Goal: Information Seeking & Learning: Check status

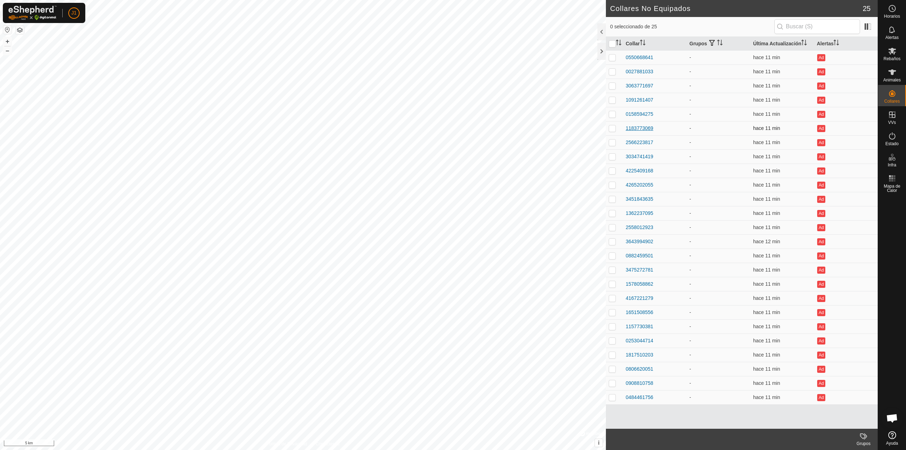
click at [632, 125] on div "1183773069" at bounding box center [640, 128] width 28 height 7
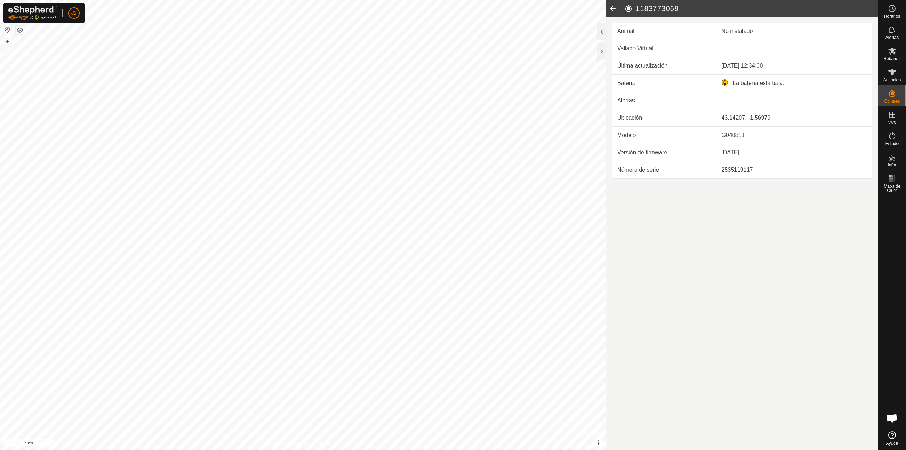
click at [614, 11] on icon at bounding box center [613, 8] width 14 height 17
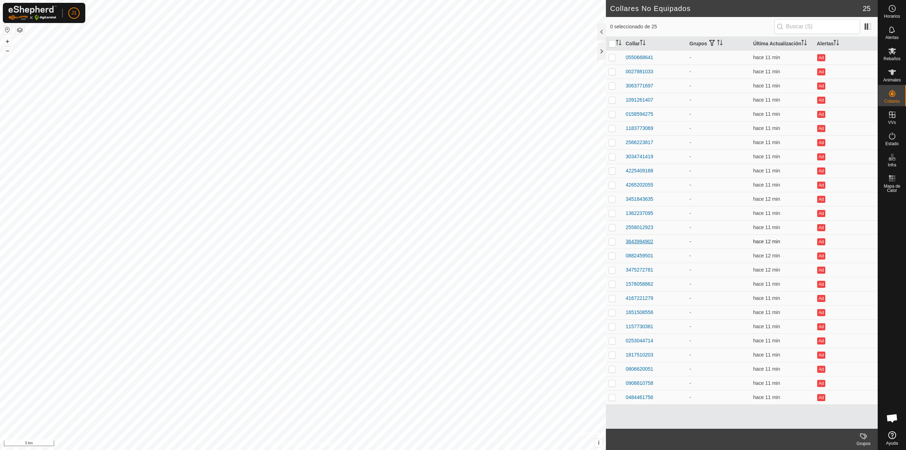
click at [636, 243] on div "3643994902" at bounding box center [640, 241] width 28 height 7
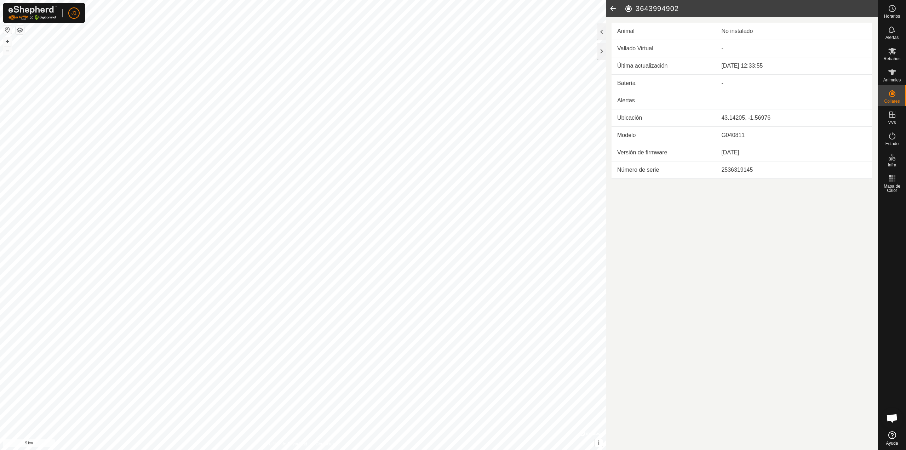
click at [613, 6] on icon at bounding box center [613, 8] width 14 height 17
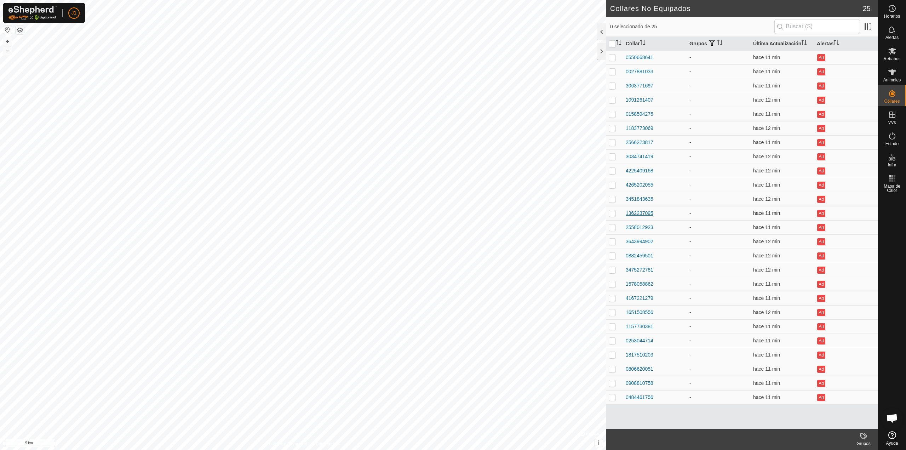
click at [642, 213] on div "1362237095" at bounding box center [640, 213] width 28 height 7
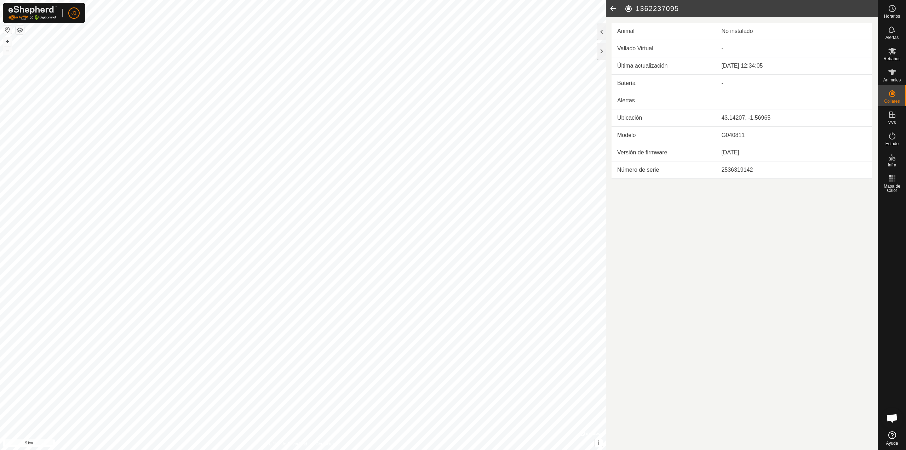
click at [612, 6] on icon at bounding box center [613, 8] width 14 height 17
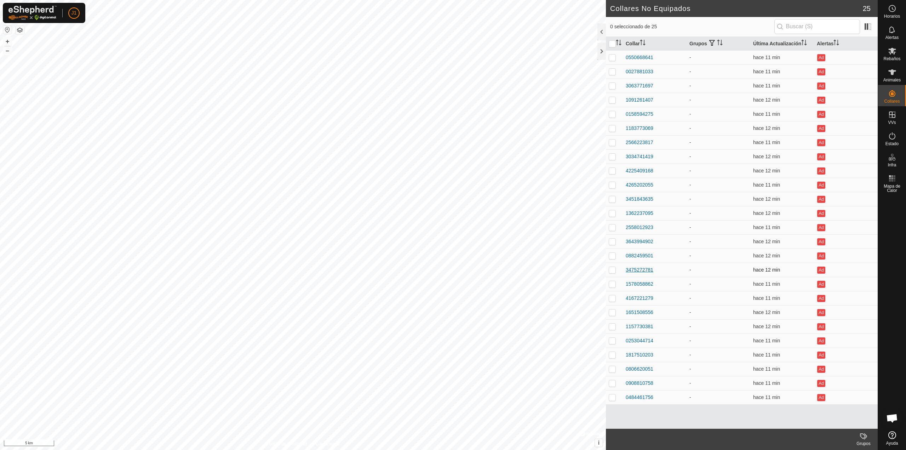
click at [643, 270] on div "3475272781" at bounding box center [640, 269] width 28 height 7
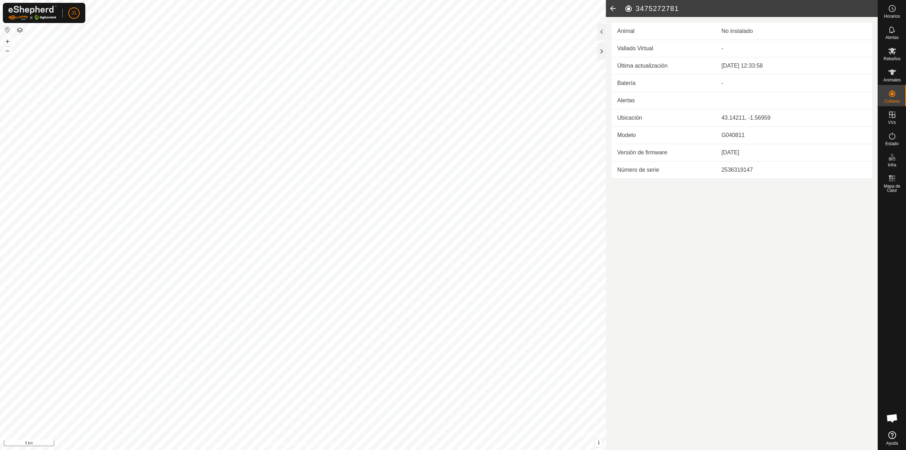
click at [613, 12] on icon at bounding box center [613, 8] width 14 height 17
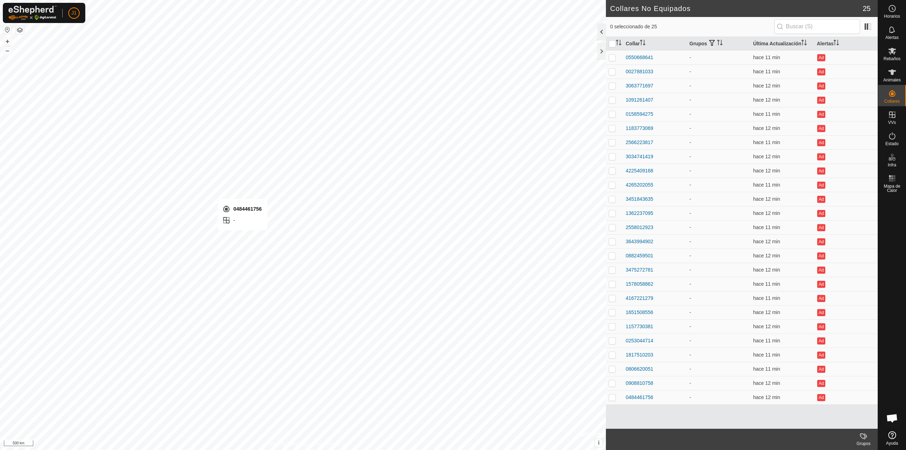
checkbox input "true"
click at [637, 381] on div "0908810758" at bounding box center [640, 383] width 28 height 7
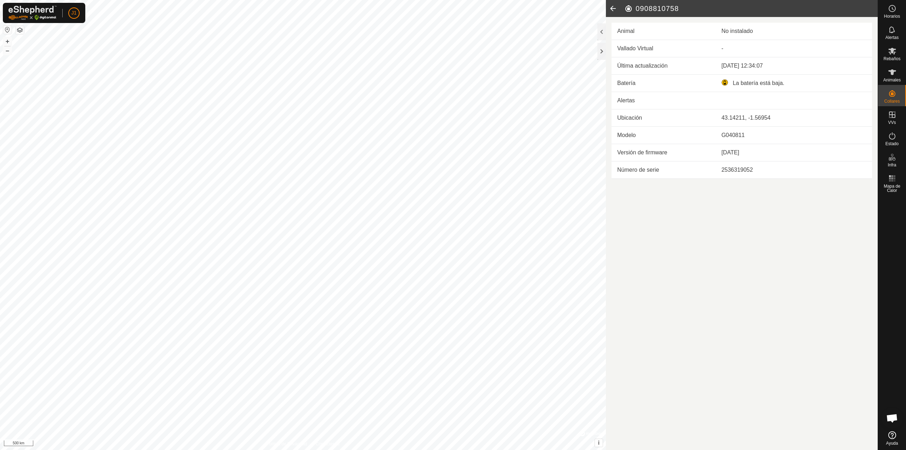
click at [609, 12] on icon at bounding box center [613, 8] width 14 height 17
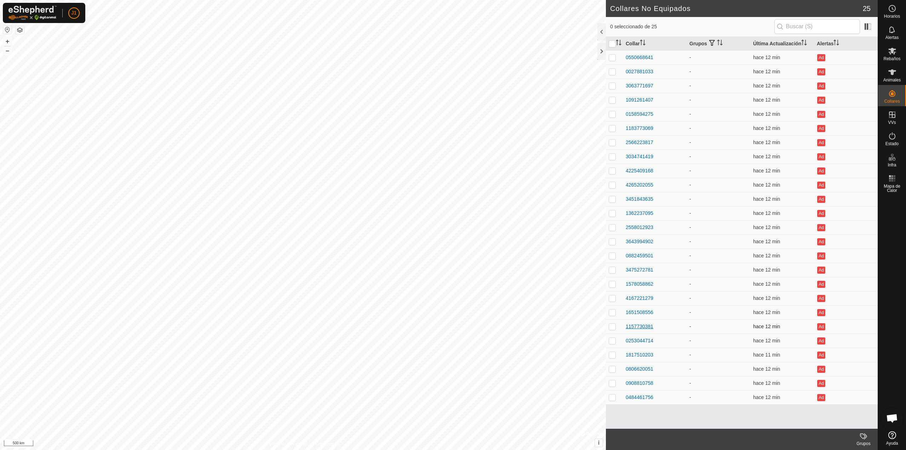
click at [634, 324] on div "1157730381" at bounding box center [640, 326] width 28 height 7
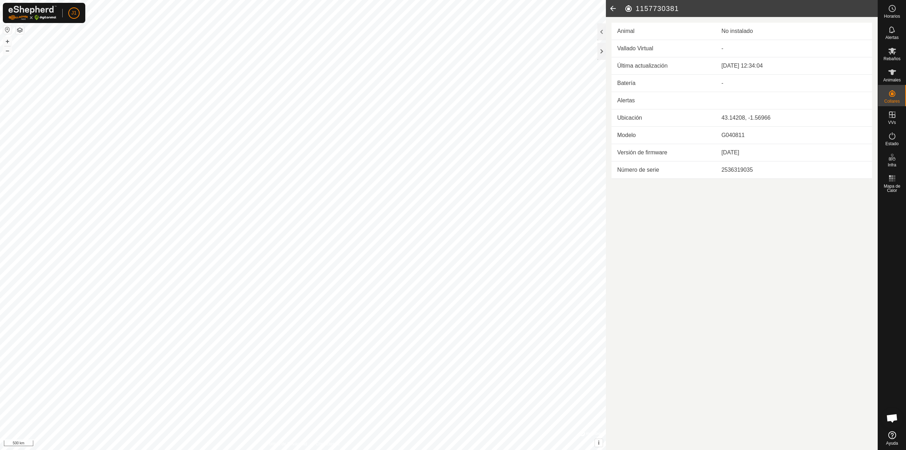
click at [615, 8] on icon at bounding box center [613, 8] width 14 height 17
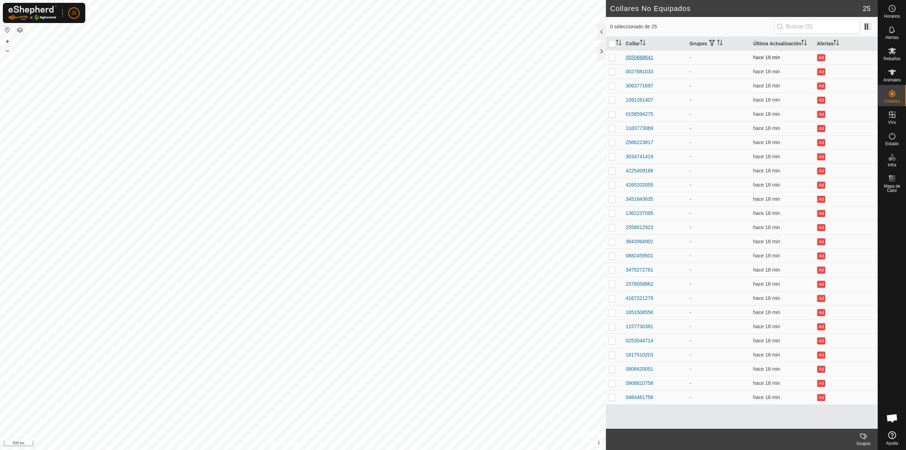
click at [637, 56] on div "0550668641" at bounding box center [640, 57] width 28 height 7
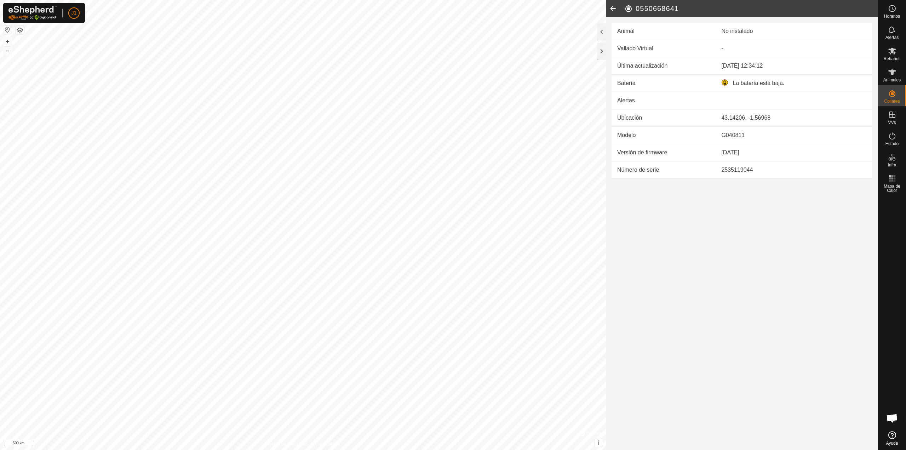
click at [616, 9] on icon at bounding box center [613, 8] width 14 height 17
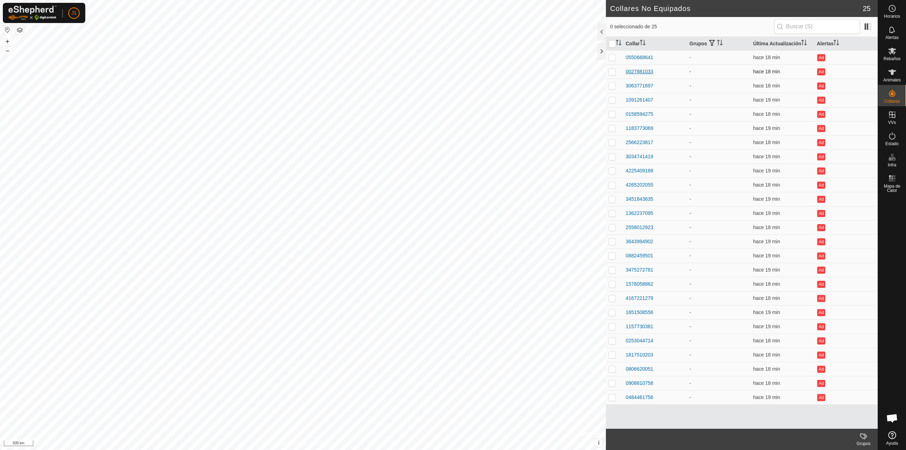
click at [631, 71] on div "0027881033" at bounding box center [640, 71] width 28 height 7
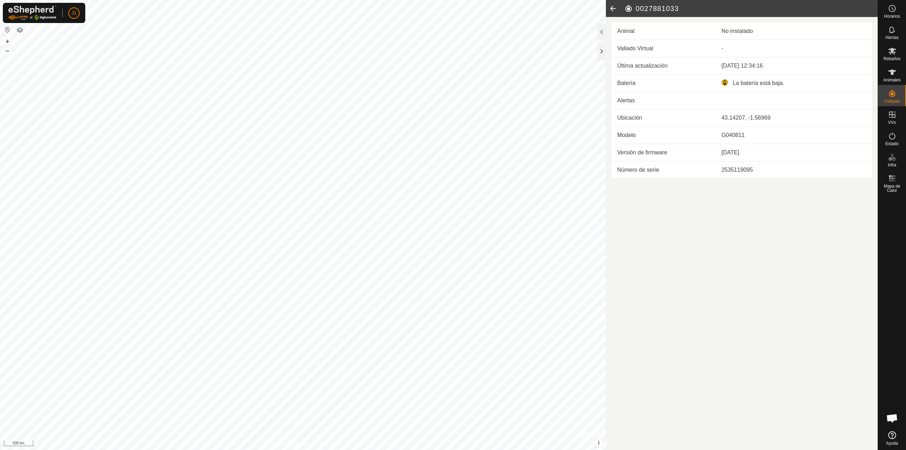
click at [614, 11] on icon at bounding box center [613, 8] width 14 height 17
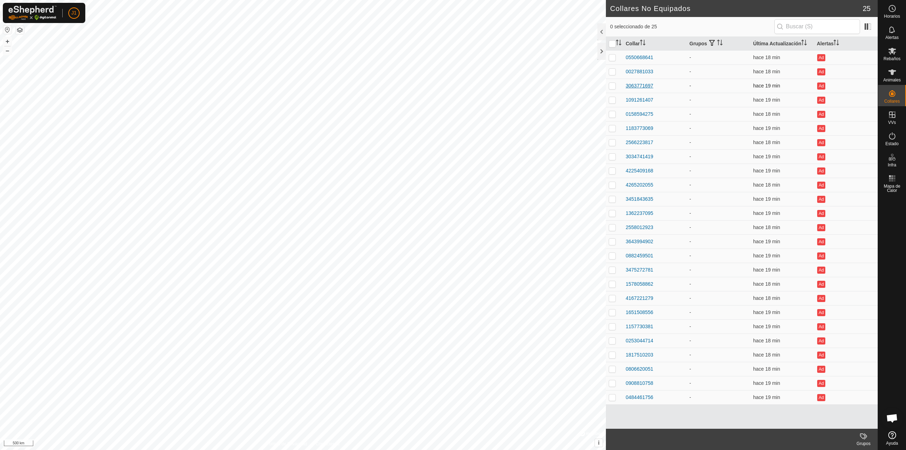
click at [636, 89] on div "3063771697" at bounding box center [640, 85] width 28 height 7
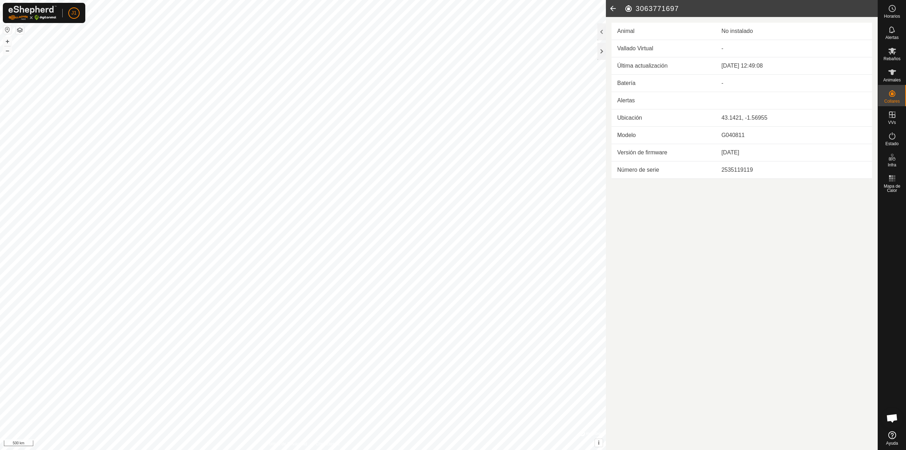
click at [619, 12] on icon at bounding box center [613, 8] width 14 height 17
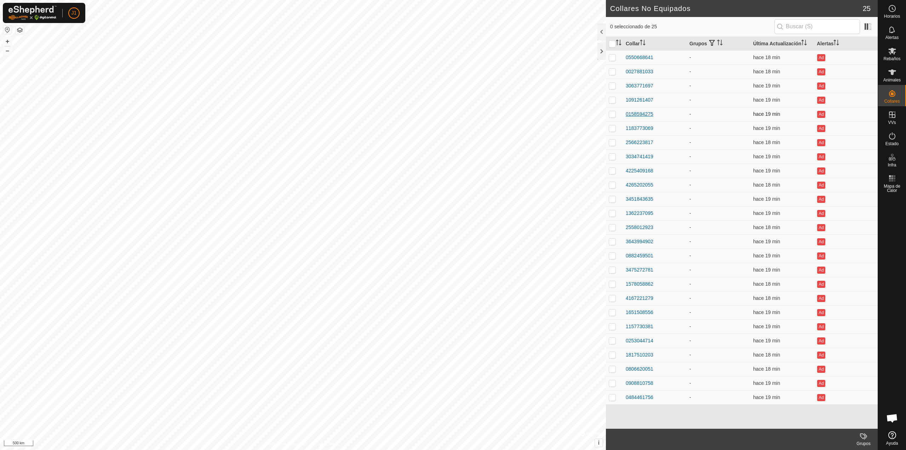
click at [639, 113] on div "0158594275" at bounding box center [640, 113] width 28 height 7
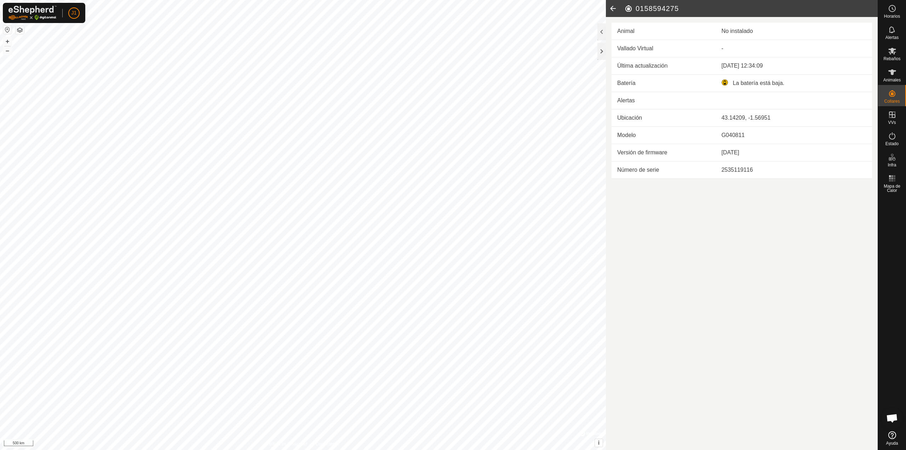
click at [616, 8] on icon at bounding box center [613, 8] width 14 height 17
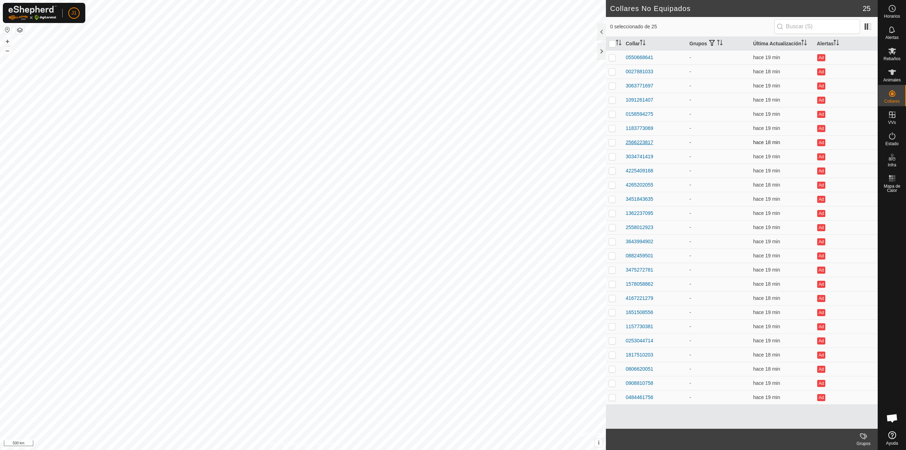
click at [634, 142] on div "2566223817" at bounding box center [640, 142] width 28 height 7
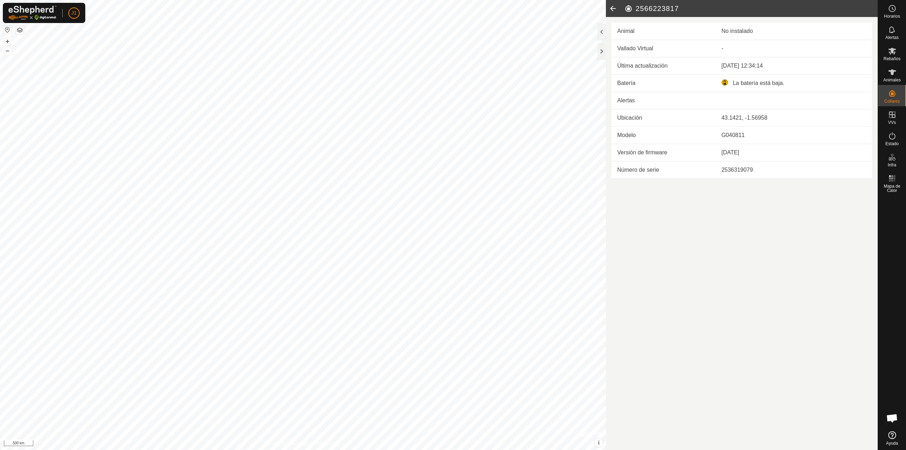
click at [612, 11] on icon at bounding box center [613, 8] width 14 height 17
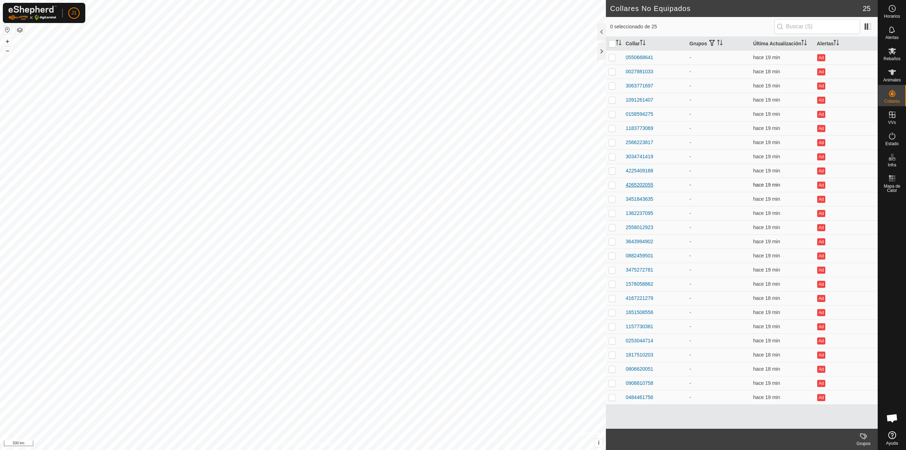
click at [641, 184] on div "4265202055" at bounding box center [640, 184] width 28 height 7
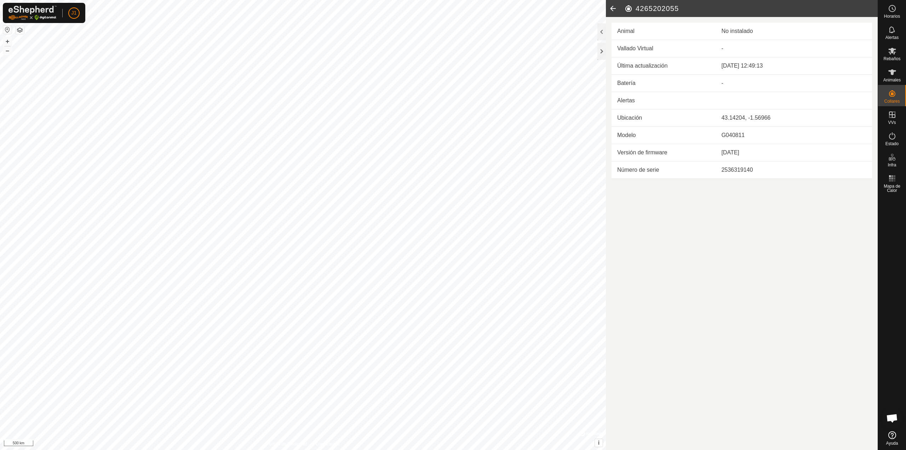
click at [612, 9] on icon at bounding box center [613, 8] width 14 height 17
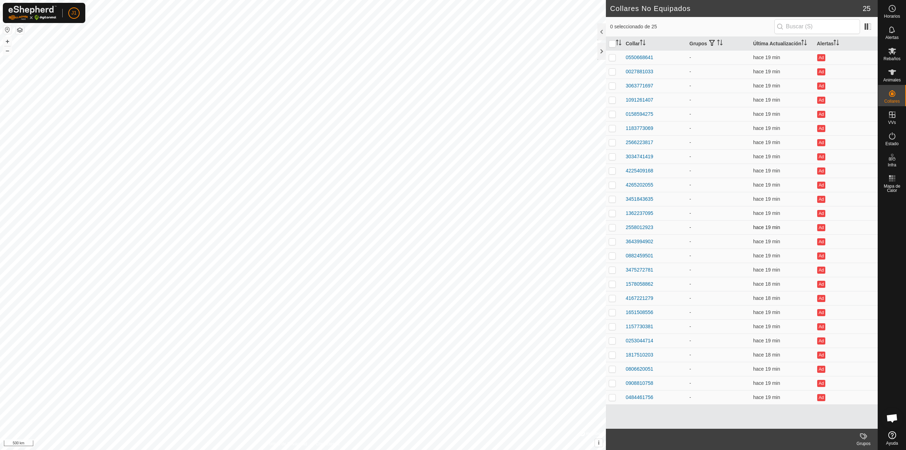
click at [638, 234] on td "2558012923" at bounding box center [655, 227] width 64 height 14
click at [639, 240] on div "3643994902" at bounding box center [640, 241] width 28 height 7
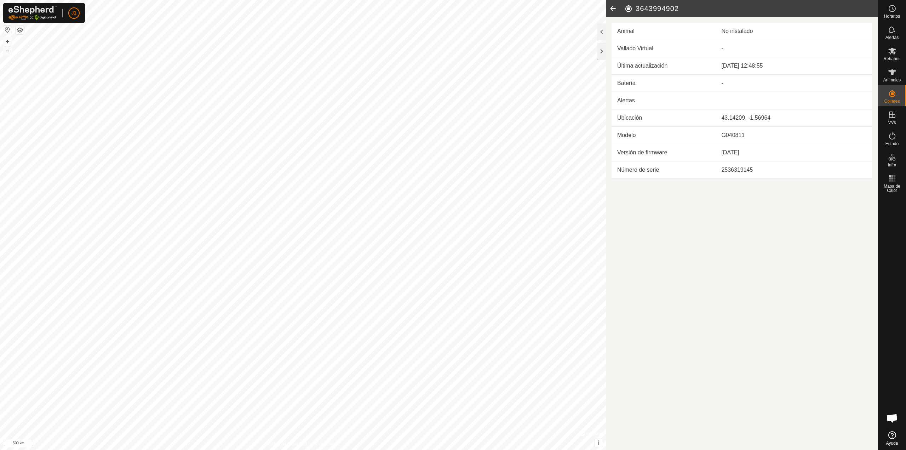
click at [610, 11] on icon at bounding box center [613, 8] width 14 height 17
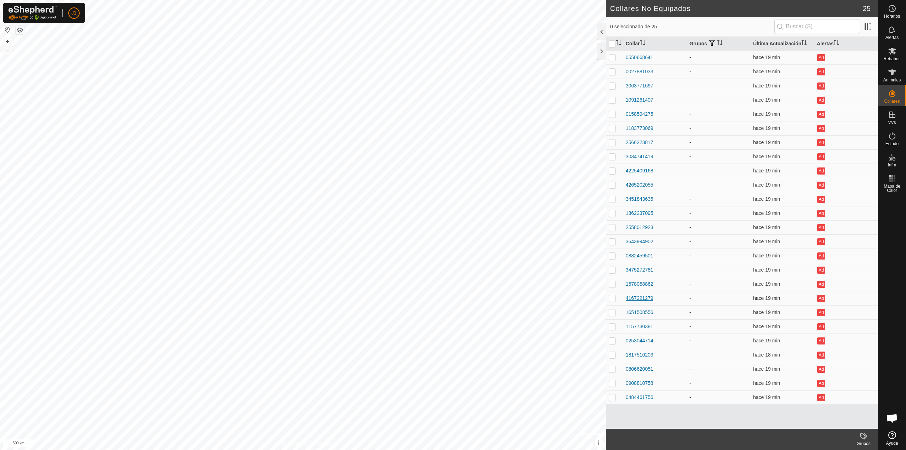
click at [641, 300] on div "4167221279" at bounding box center [640, 298] width 28 height 7
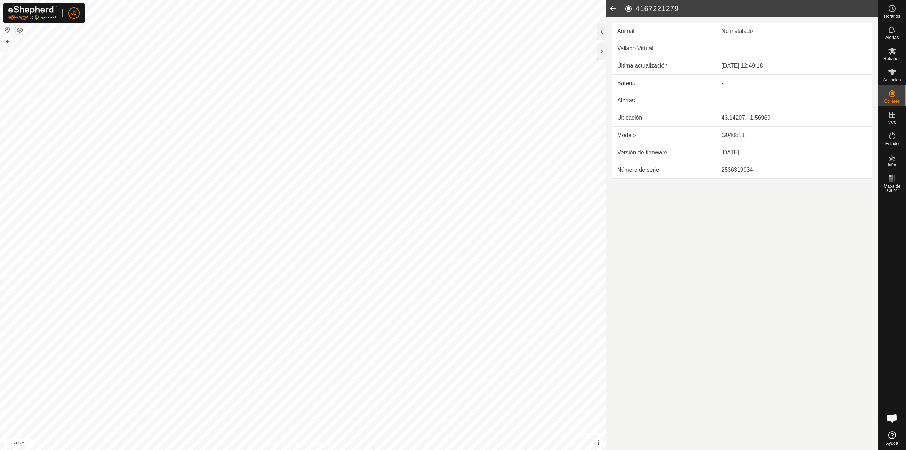
click at [610, 8] on icon at bounding box center [613, 8] width 14 height 17
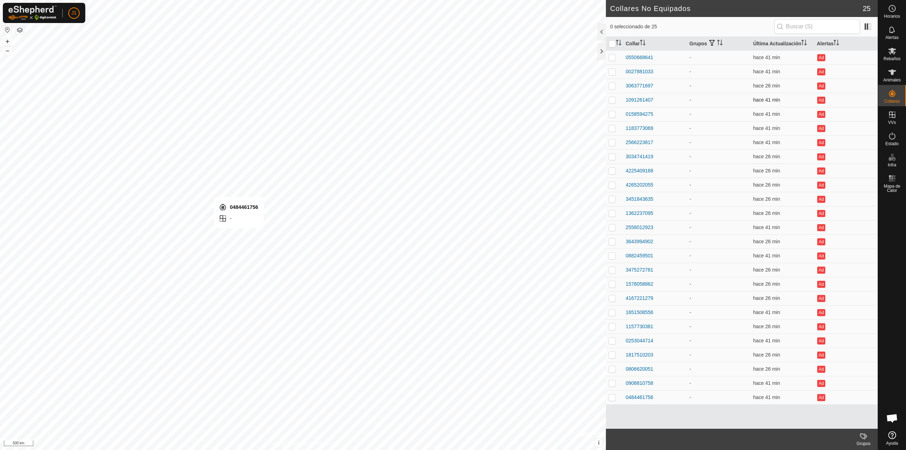
checkbox input "true"
click at [642, 313] on div "1651508556" at bounding box center [640, 312] width 28 height 7
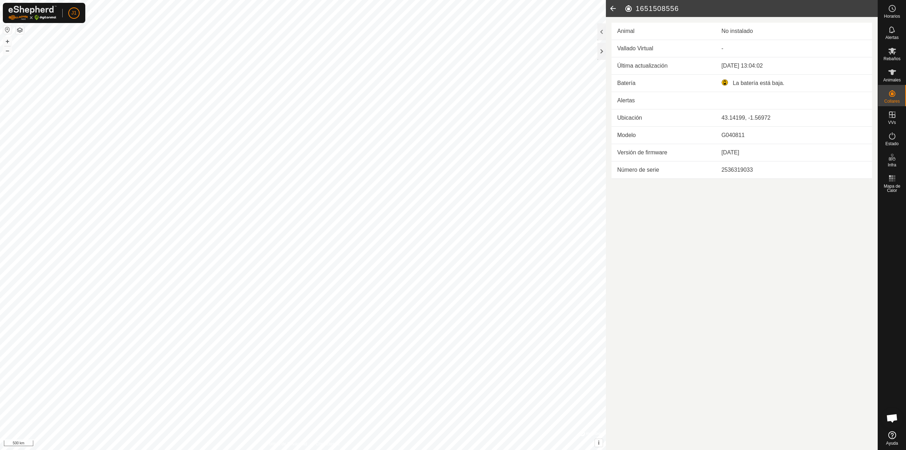
click at [616, 6] on icon at bounding box center [613, 8] width 14 height 17
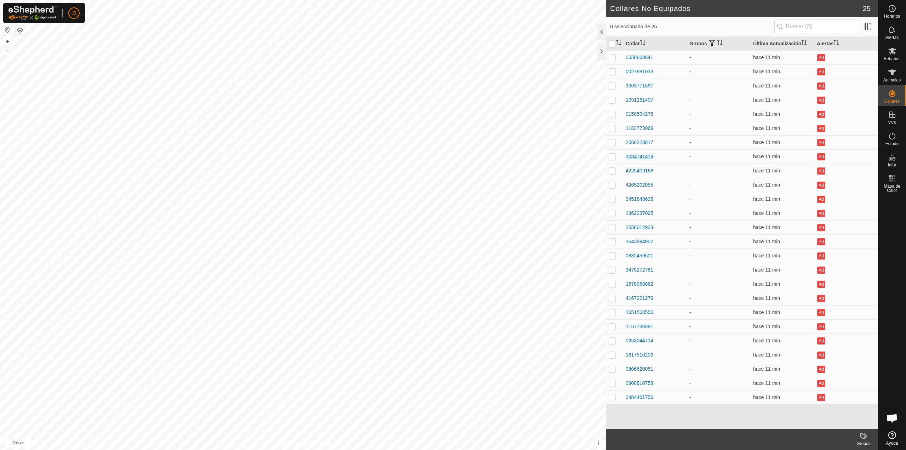
click at [642, 158] on div "3034741419" at bounding box center [640, 156] width 28 height 7
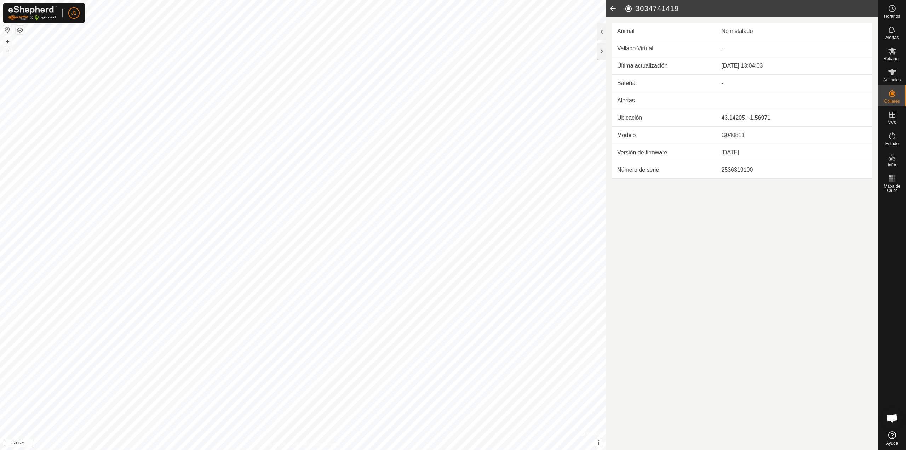
click at [612, 8] on icon at bounding box center [613, 8] width 14 height 17
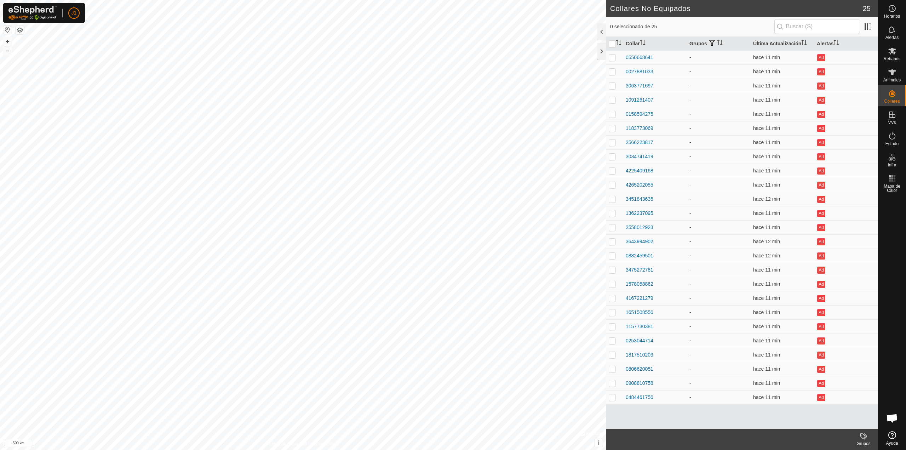
click at [638, 77] on td "0027881033" at bounding box center [655, 71] width 64 height 14
click at [637, 71] on div "0027881033" at bounding box center [640, 71] width 28 height 7
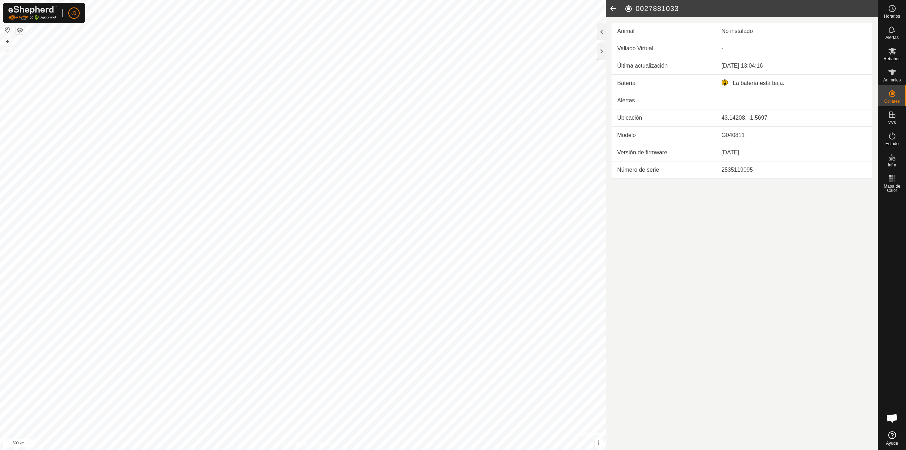
click at [614, 11] on icon at bounding box center [613, 8] width 14 height 17
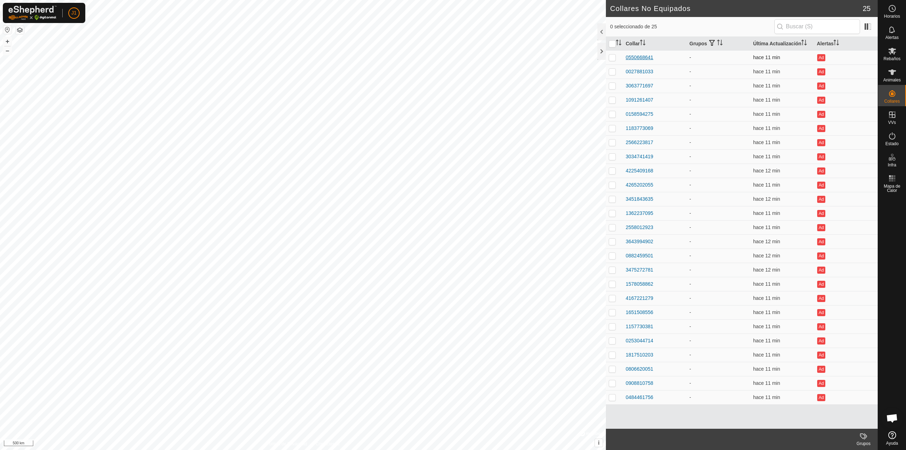
click at [635, 58] on div "0550668641" at bounding box center [640, 57] width 28 height 7
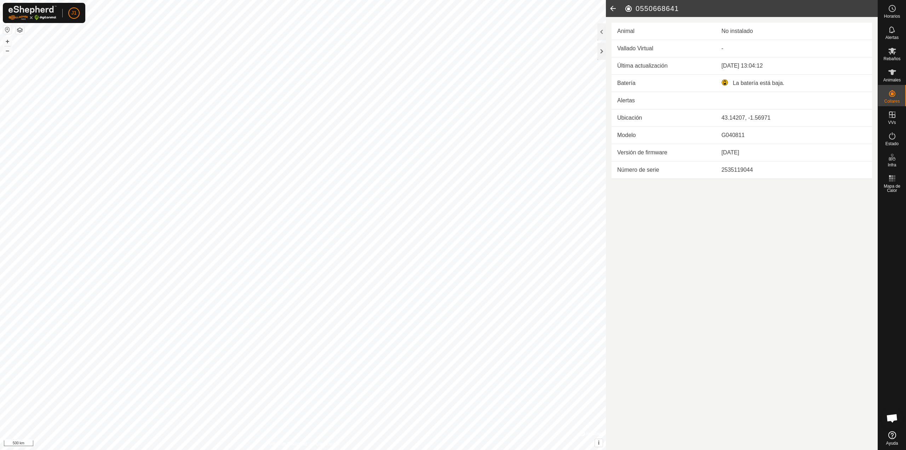
click at [615, 13] on icon at bounding box center [613, 8] width 14 height 17
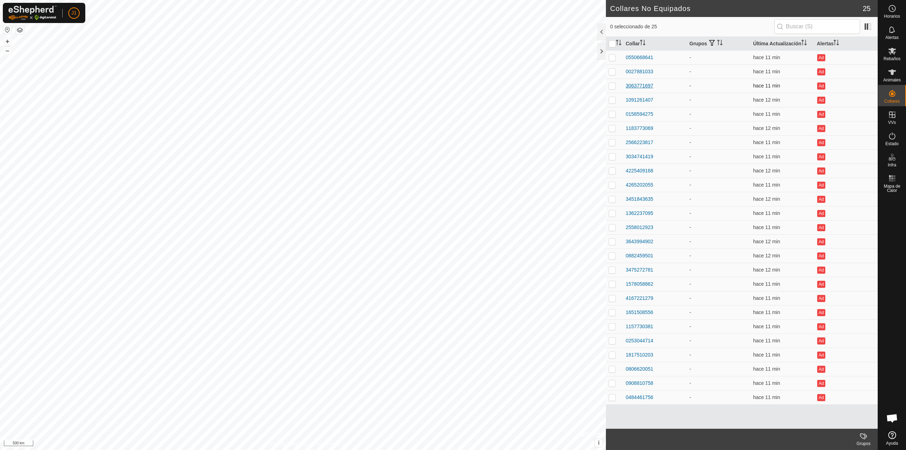
click at [639, 89] on div "3063771697" at bounding box center [640, 85] width 28 height 7
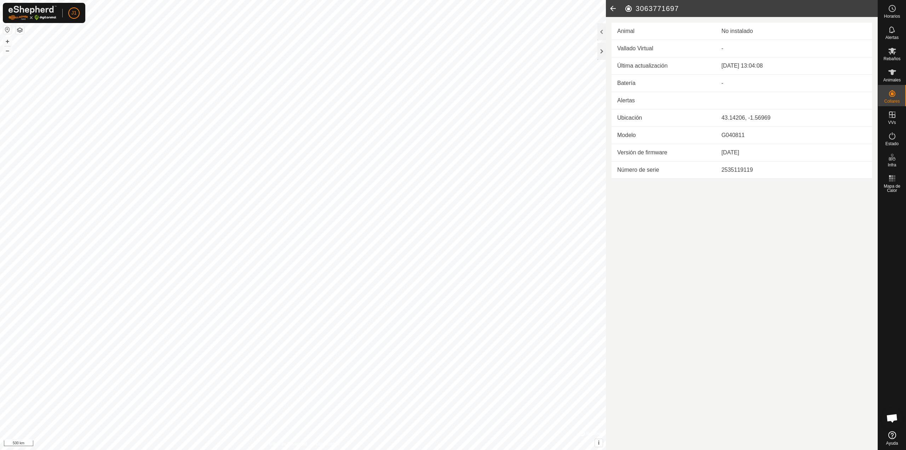
click at [614, 7] on icon at bounding box center [613, 8] width 14 height 17
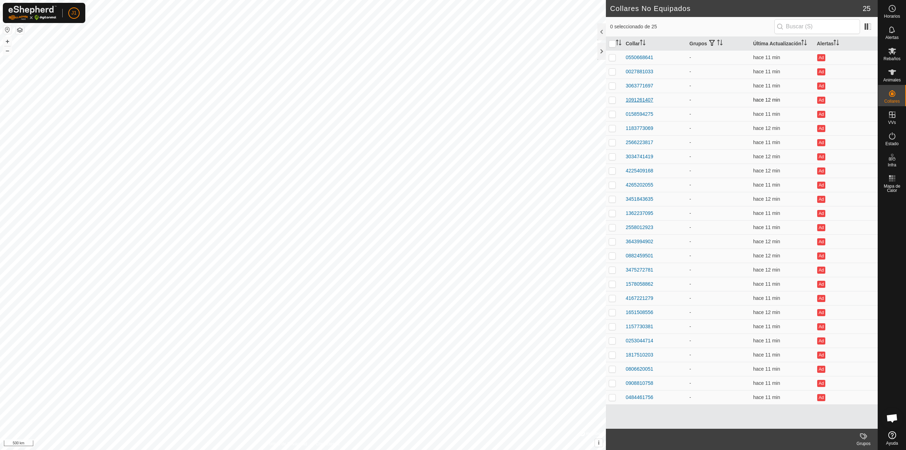
click at [644, 98] on div "1091261407" at bounding box center [640, 99] width 28 height 7
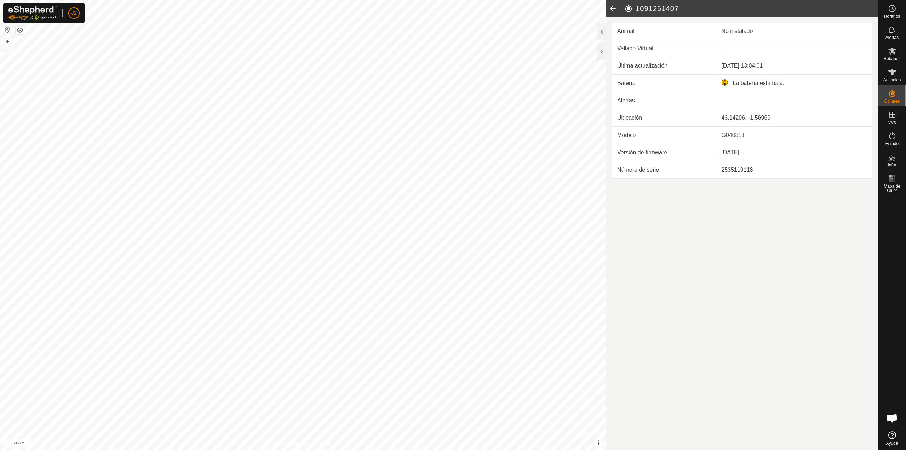
click at [614, 7] on icon at bounding box center [613, 8] width 14 height 17
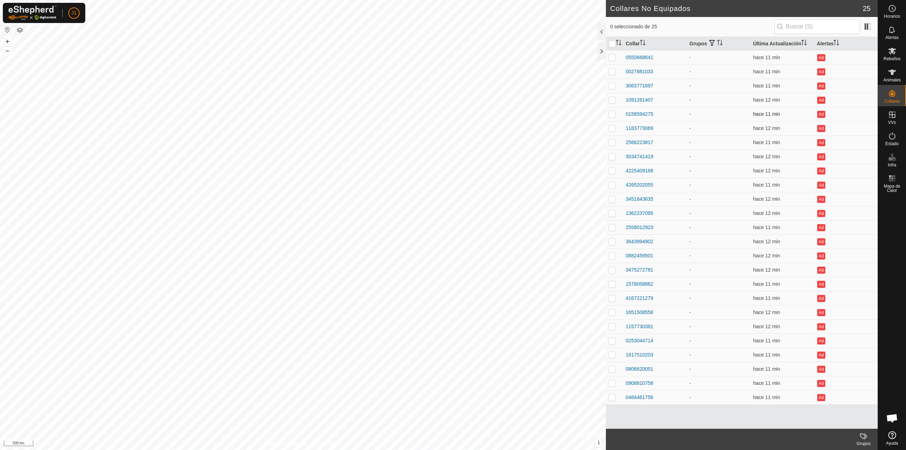
click at [646, 119] on td "0158594275" at bounding box center [655, 114] width 64 height 14
click at [645, 115] on div "0158594275" at bounding box center [640, 113] width 28 height 7
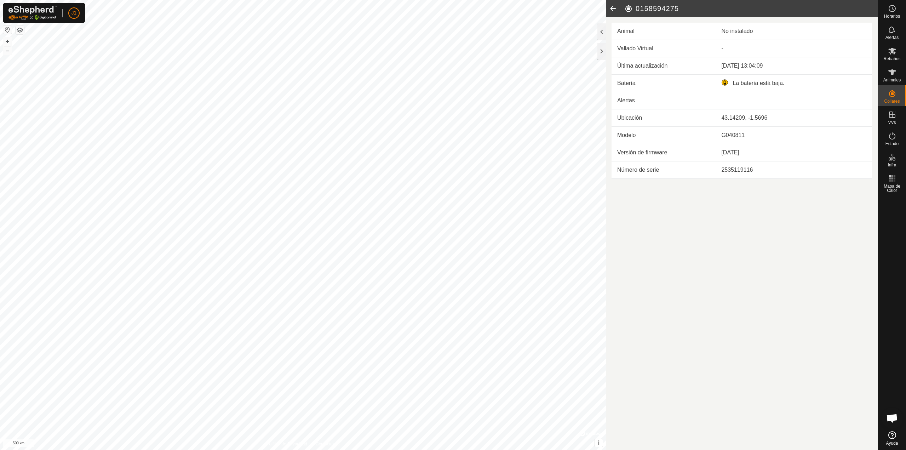
click at [615, 6] on icon at bounding box center [613, 8] width 14 height 17
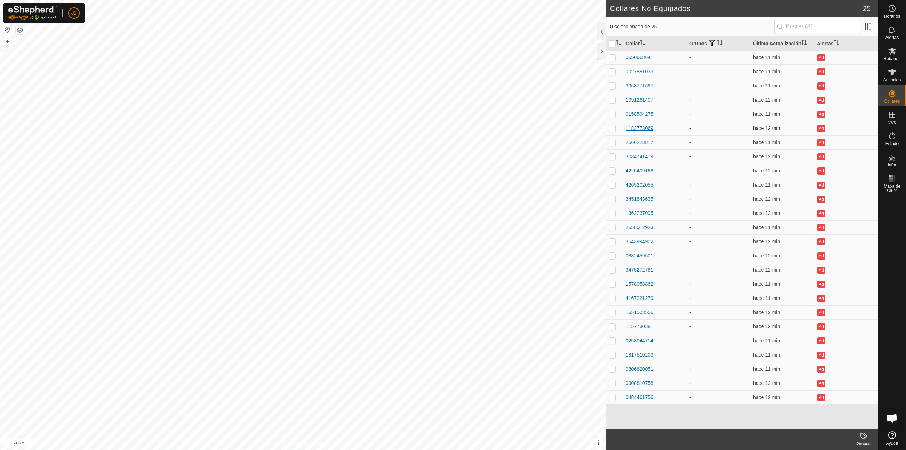
click at [633, 126] on div "1183773069" at bounding box center [640, 128] width 28 height 7
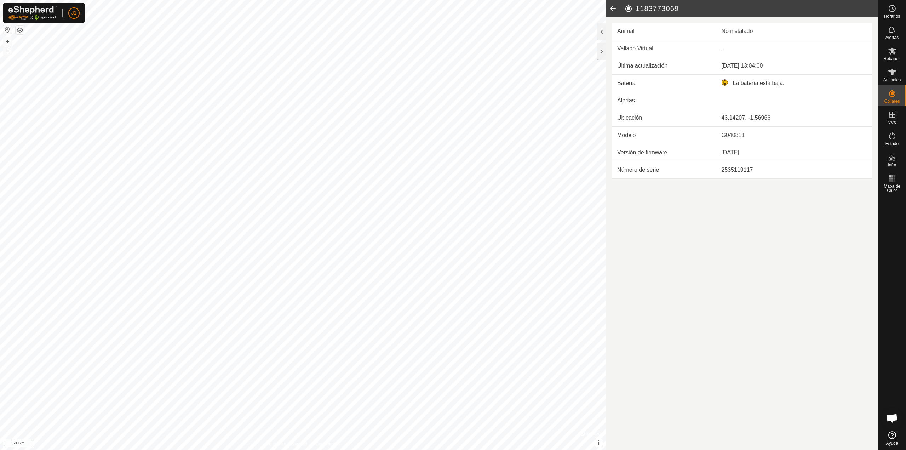
click at [611, 11] on icon at bounding box center [613, 8] width 14 height 17
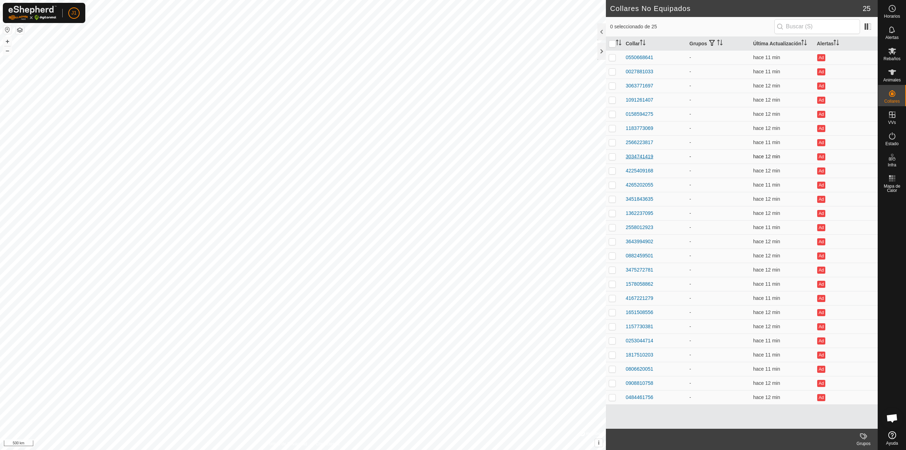
click at [633, 155] on div "3034741419" at bounding box center [640, 156] width 28 height 7
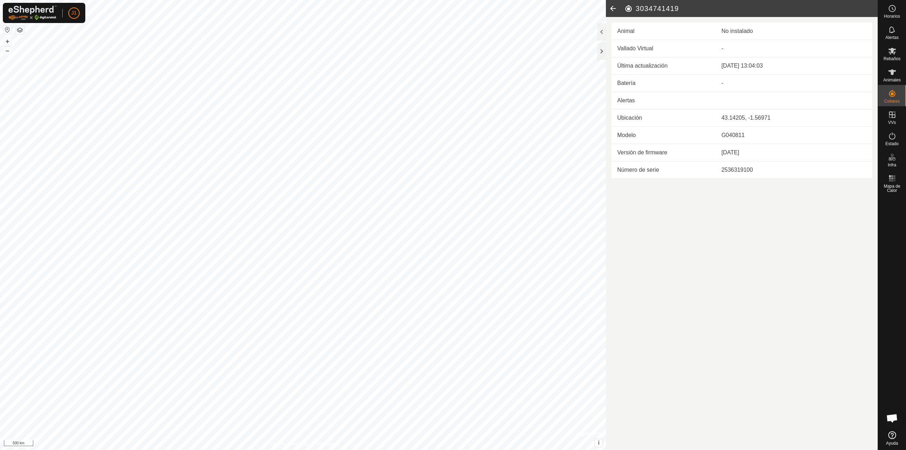
click at [612, 10] on icon at bounding box center [613, 8] width 14 height 17
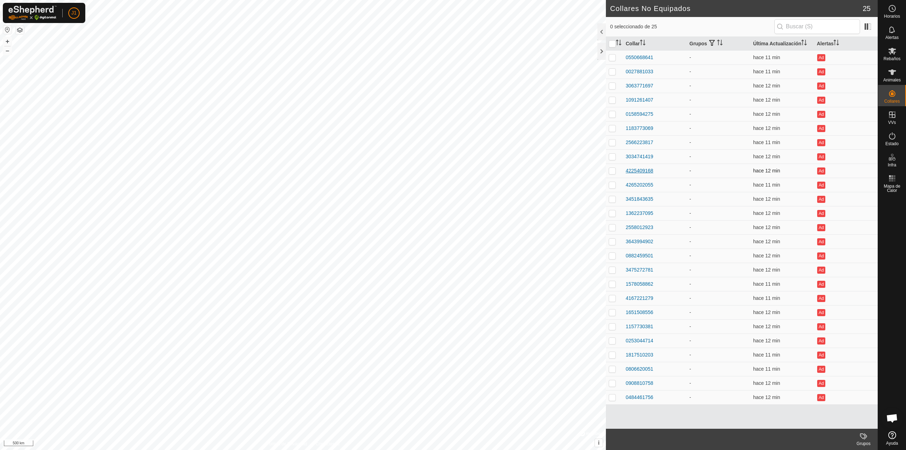
click at [639, 173] on div "4225409168" at bounding box center [640, 170] width 28 height 7
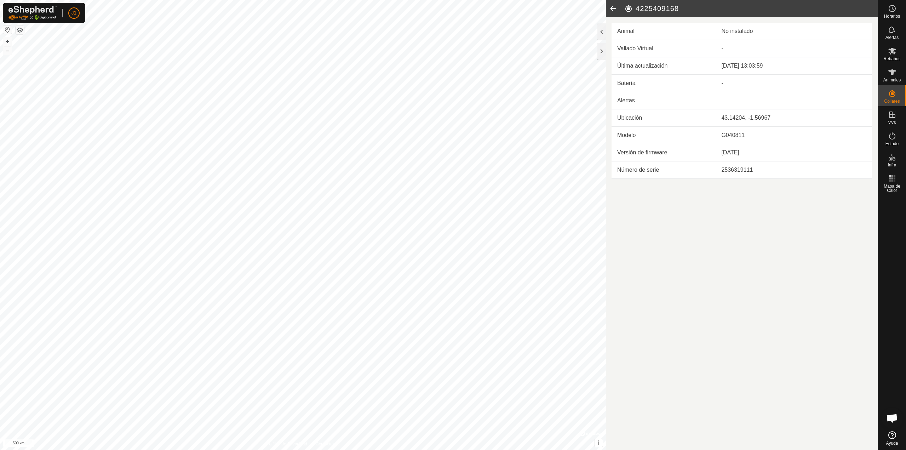
click at [612, 8] on icon at bounding box center [613, 8] width 14 height 17
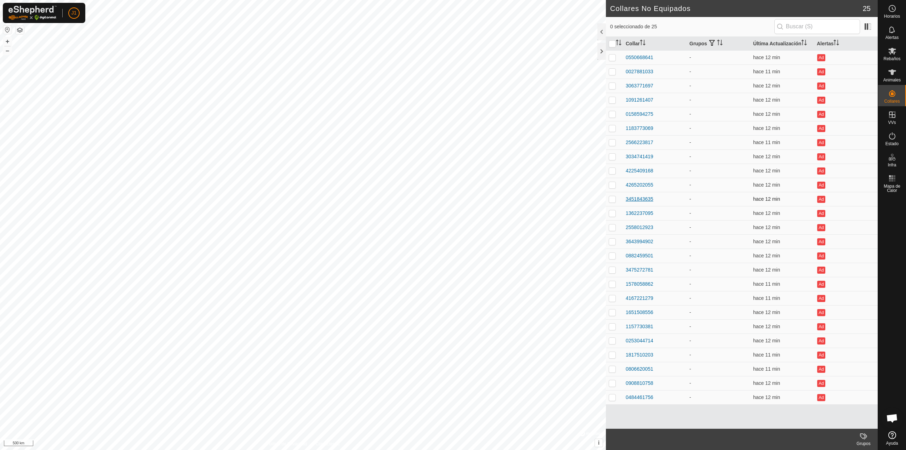
click at [637, 196] on td "3451843635" at bounding box center [655, 199] width 64 height 14
click at [637, 198] on div "3451843635" at bounding box center [640, 198] width 28 height 7
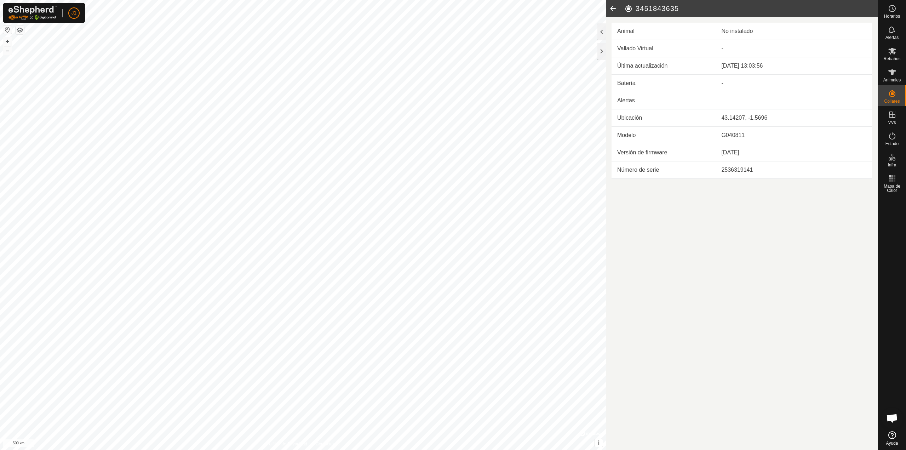
click at [612, 14] on icon at bounding box center [613, 8] width 14 height 17
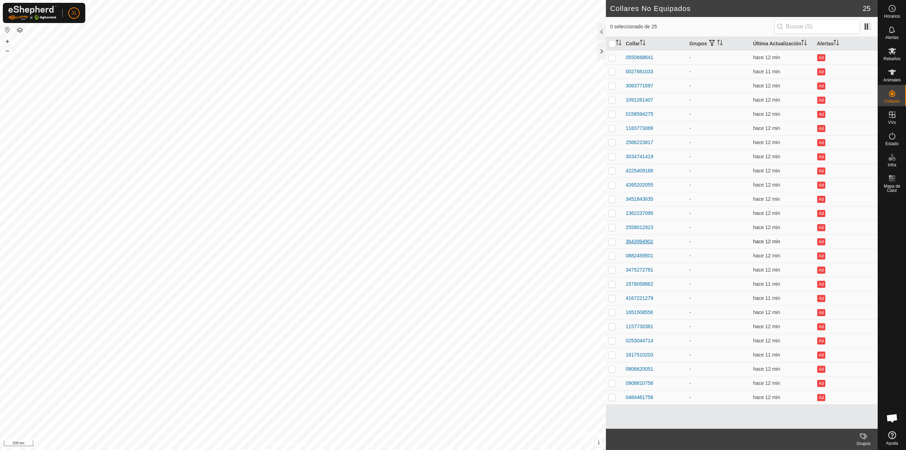
click at [640, 244] on div "3643994902" at bounding box center [640, 241] width 28 height 7
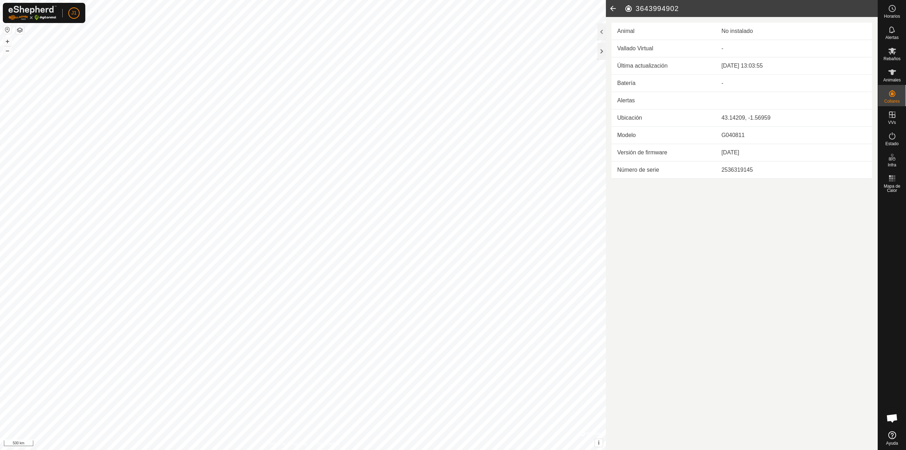
click at [610, 10] on icon at bounding box center [613, 8] width 14 height 17
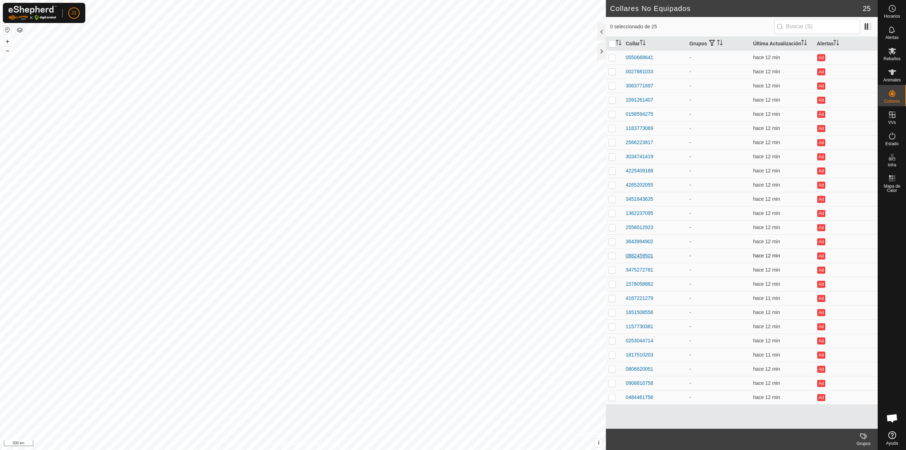
click at [646, 259] on div "0882459501" at bounding box center [640, 255] width 28 height 7
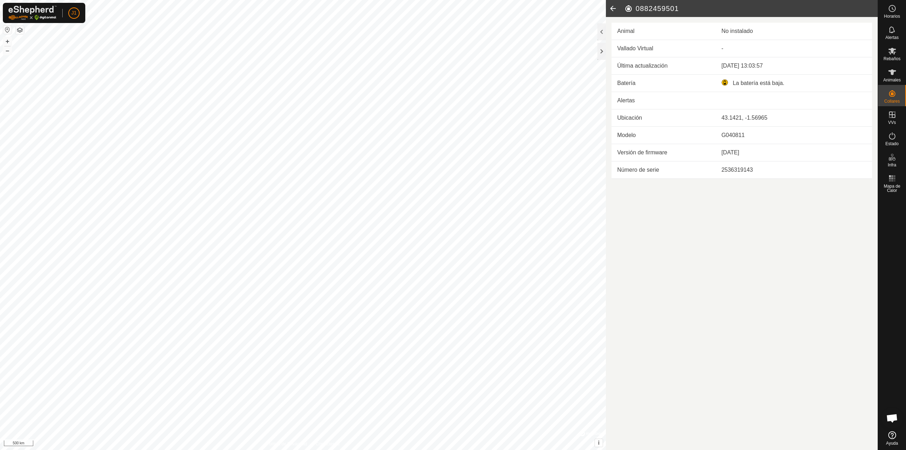
click at [610, 9] on icon at bounding box center [613, 8] width 14 height 17
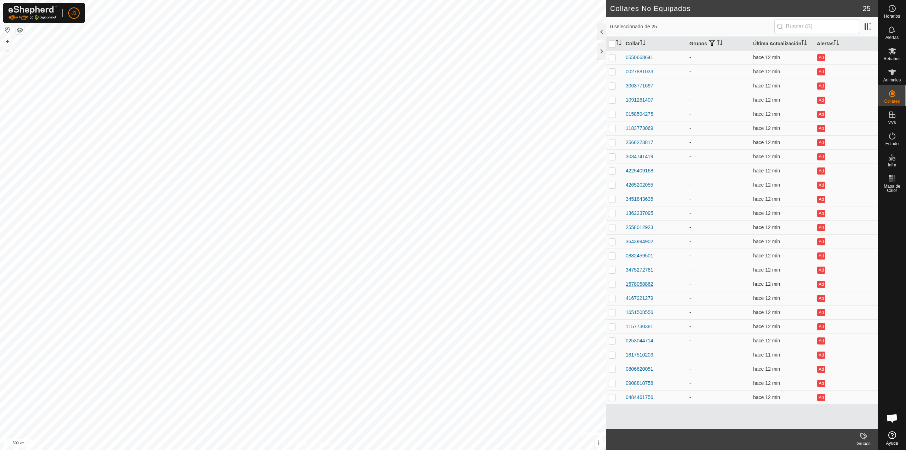
click at [636, 287] on div "1578058862" at bounding box center [640, 283] width 28 height 7
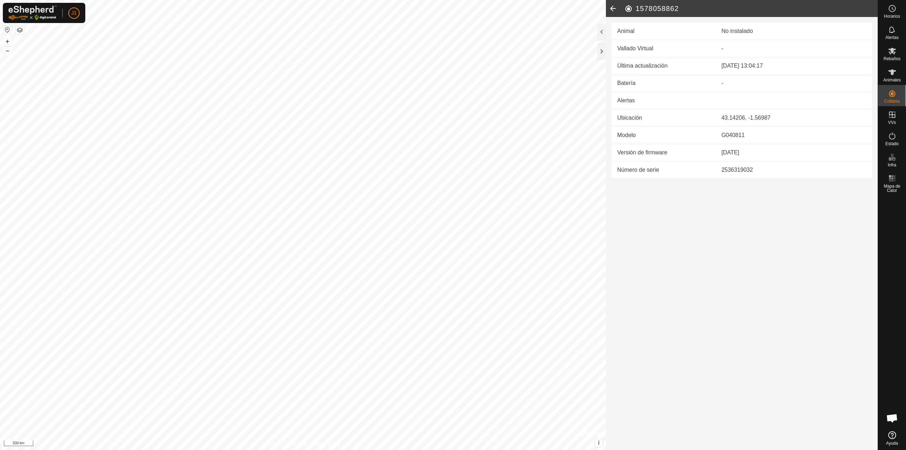
click at [616, 7] on icon at bounding box center [613, 8] width 14 height 17
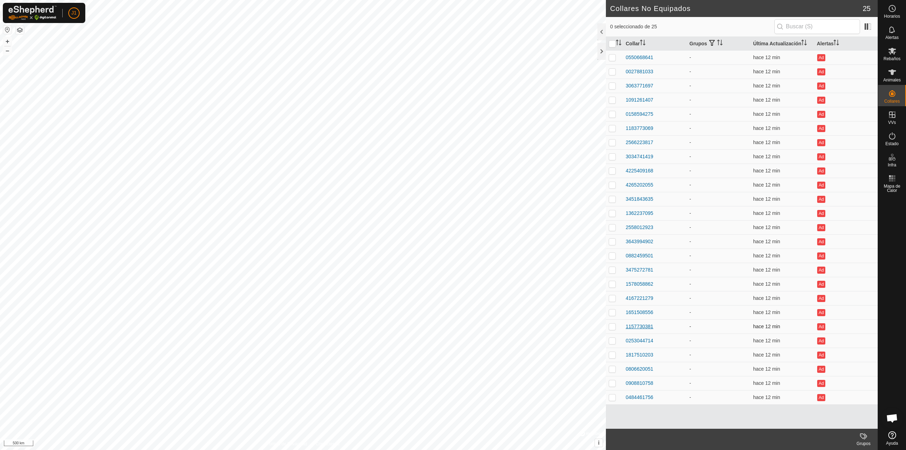
click at [636, 327] on div "1157730381" at bounding box center [640, 326] width 28 height 7
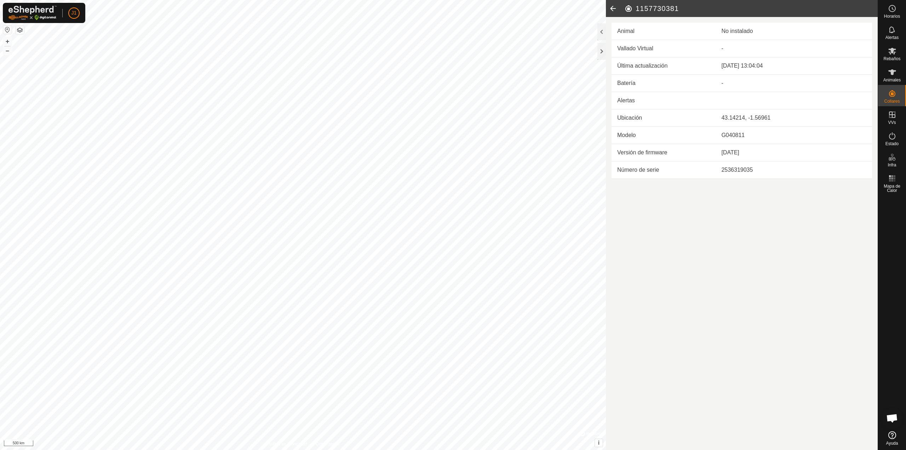
click at [614, 6] on icon at bounding box center [613, 8] width 14 height 17
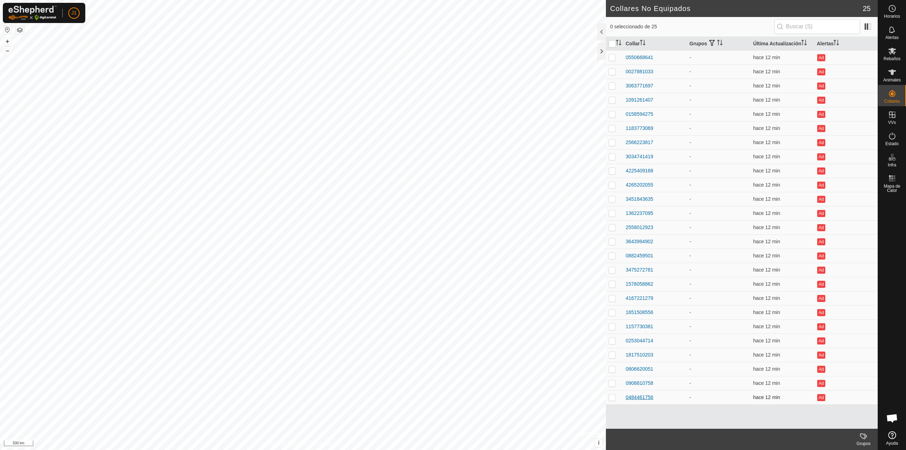
click at [637, 399] on div "0484461756" at bounding box center [640, 397] width 28 height 7
